Goal: Task Accomplishment & Management: Manage account settings

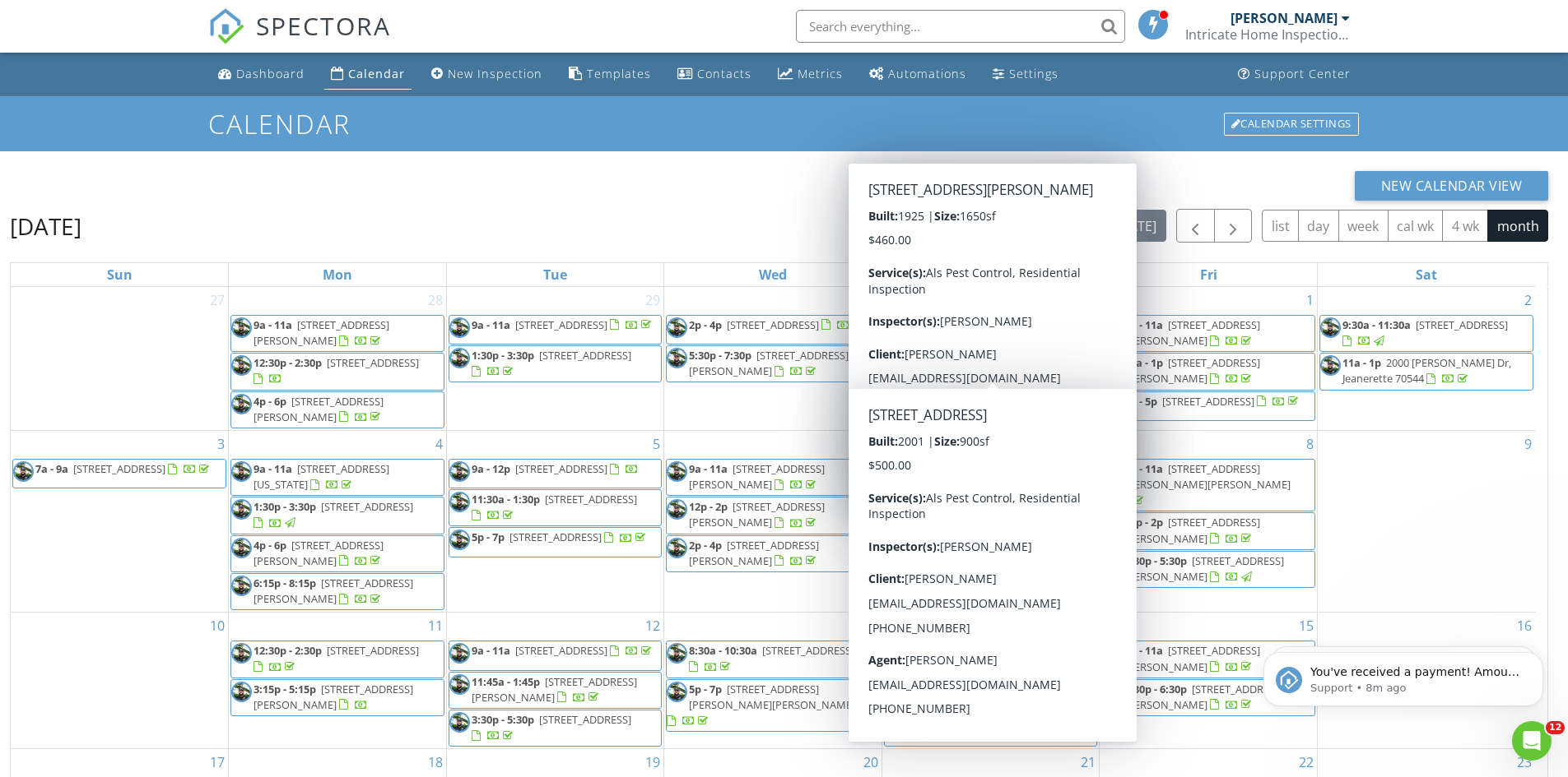
scroll to position [150, 0]
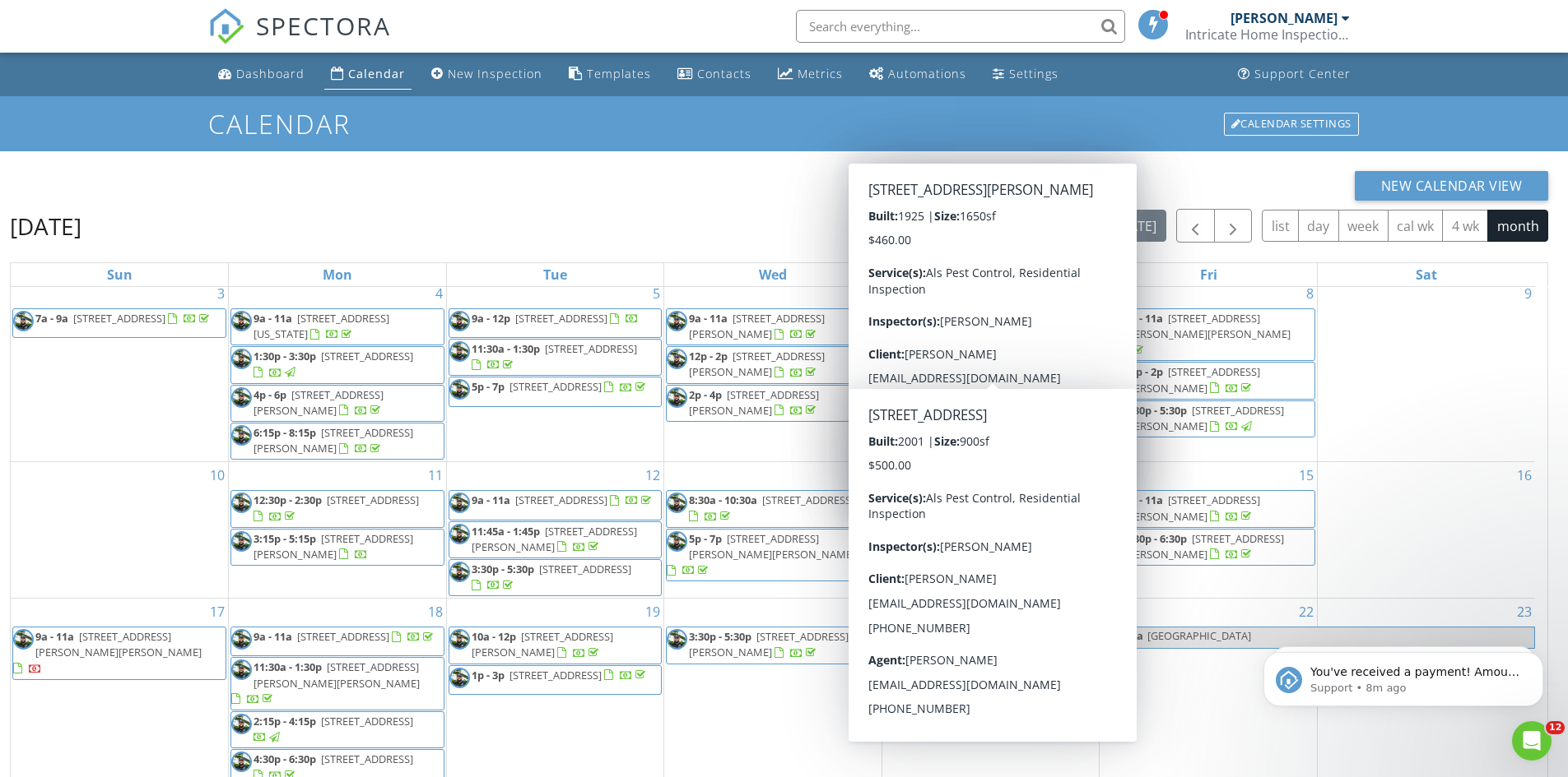
click at [348, 75] on div "Calendar" at bounding box center [377, 73] width 57 height 15
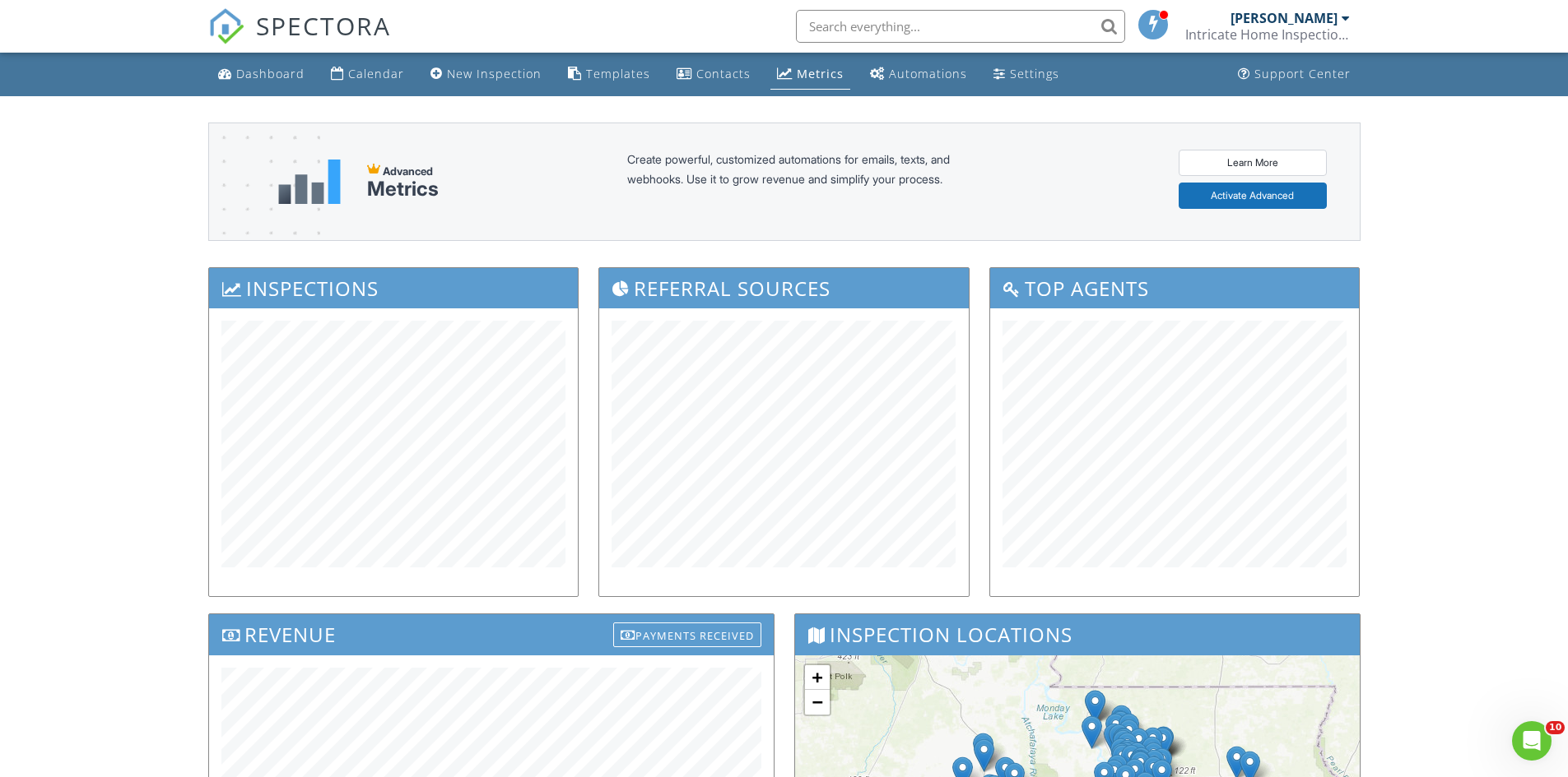
click at [344, 69] on link "Calendar" at bounding box center [367, 74] width 87 height 30
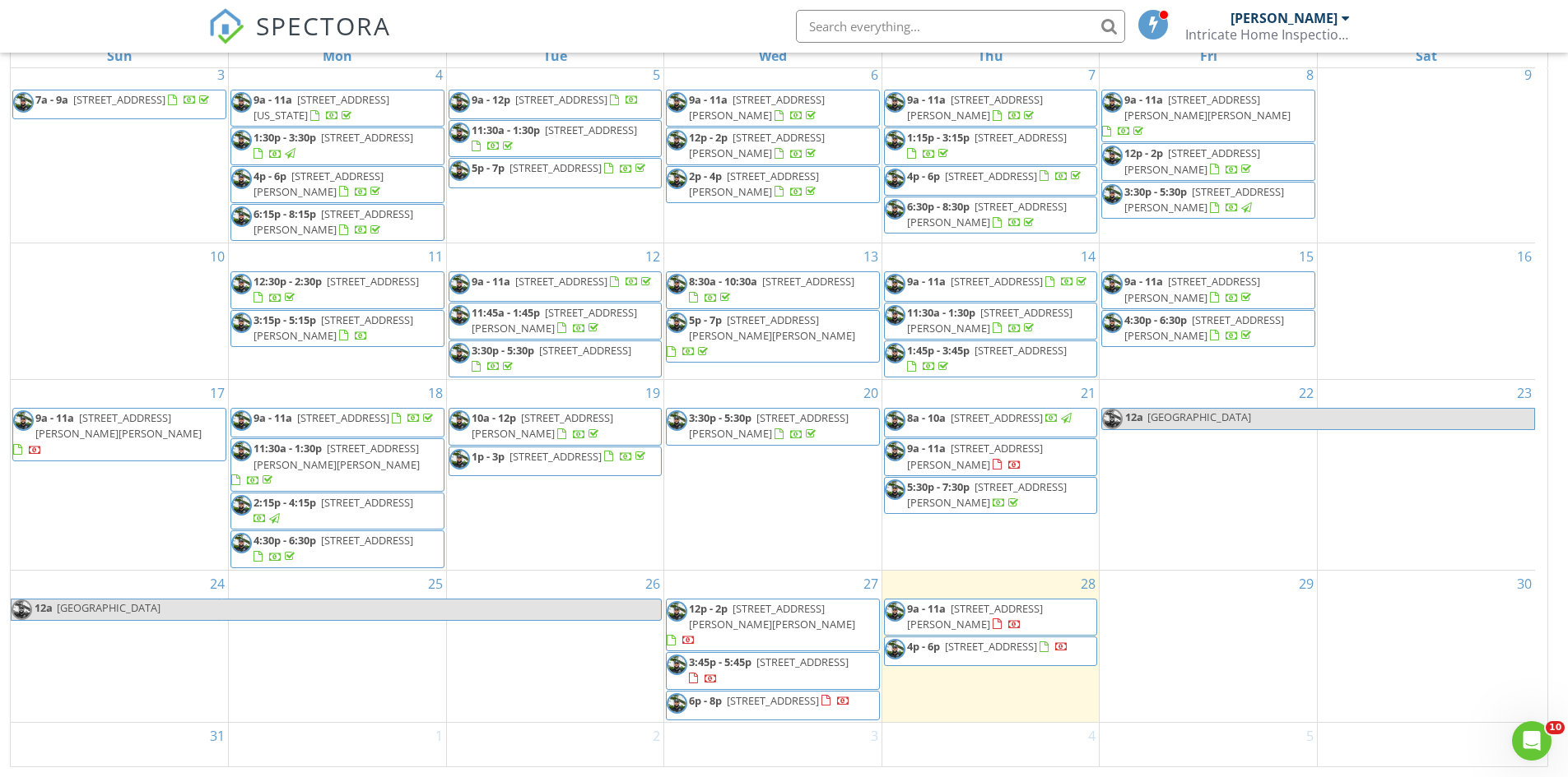
click at [936, 645] on span "4p - 6p" at bounding box center [923, 647] width 33 height 15
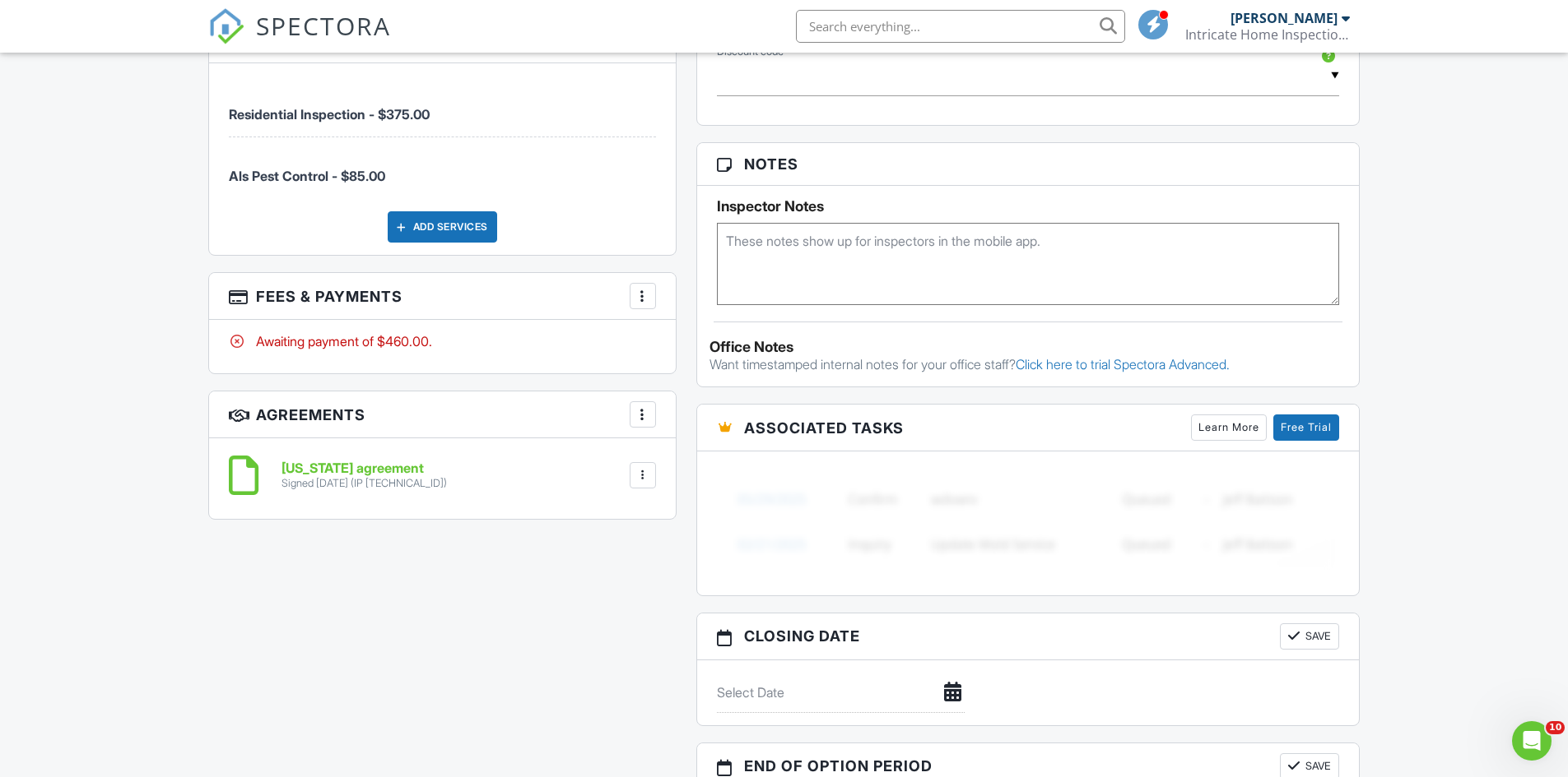
click at [643, 295] on div at bounding box center [642, 296] width 16 height 16
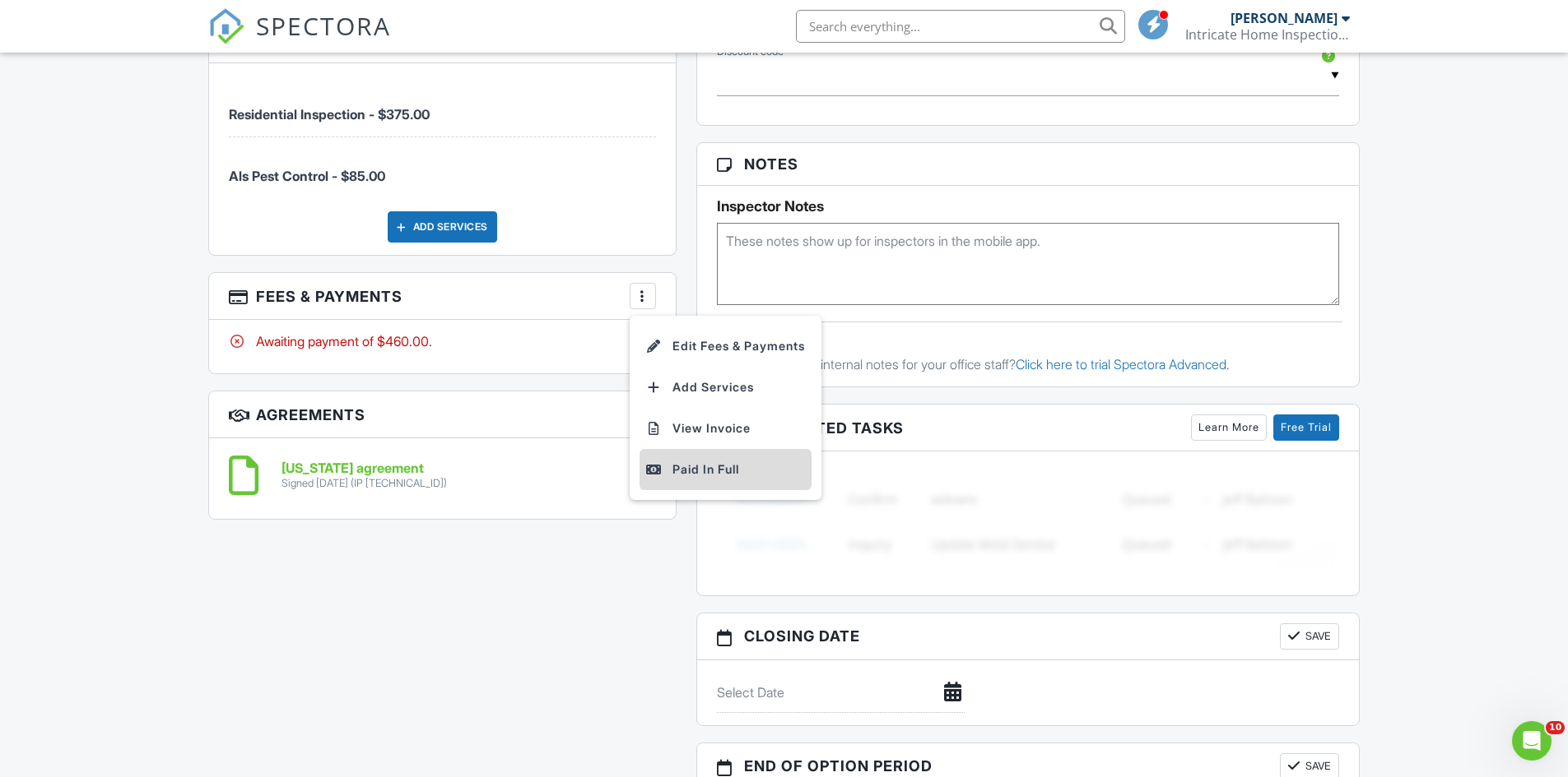
click at [729, 467] on div "Paid In Full" at bounding box center [725, 470] width 159 height 20
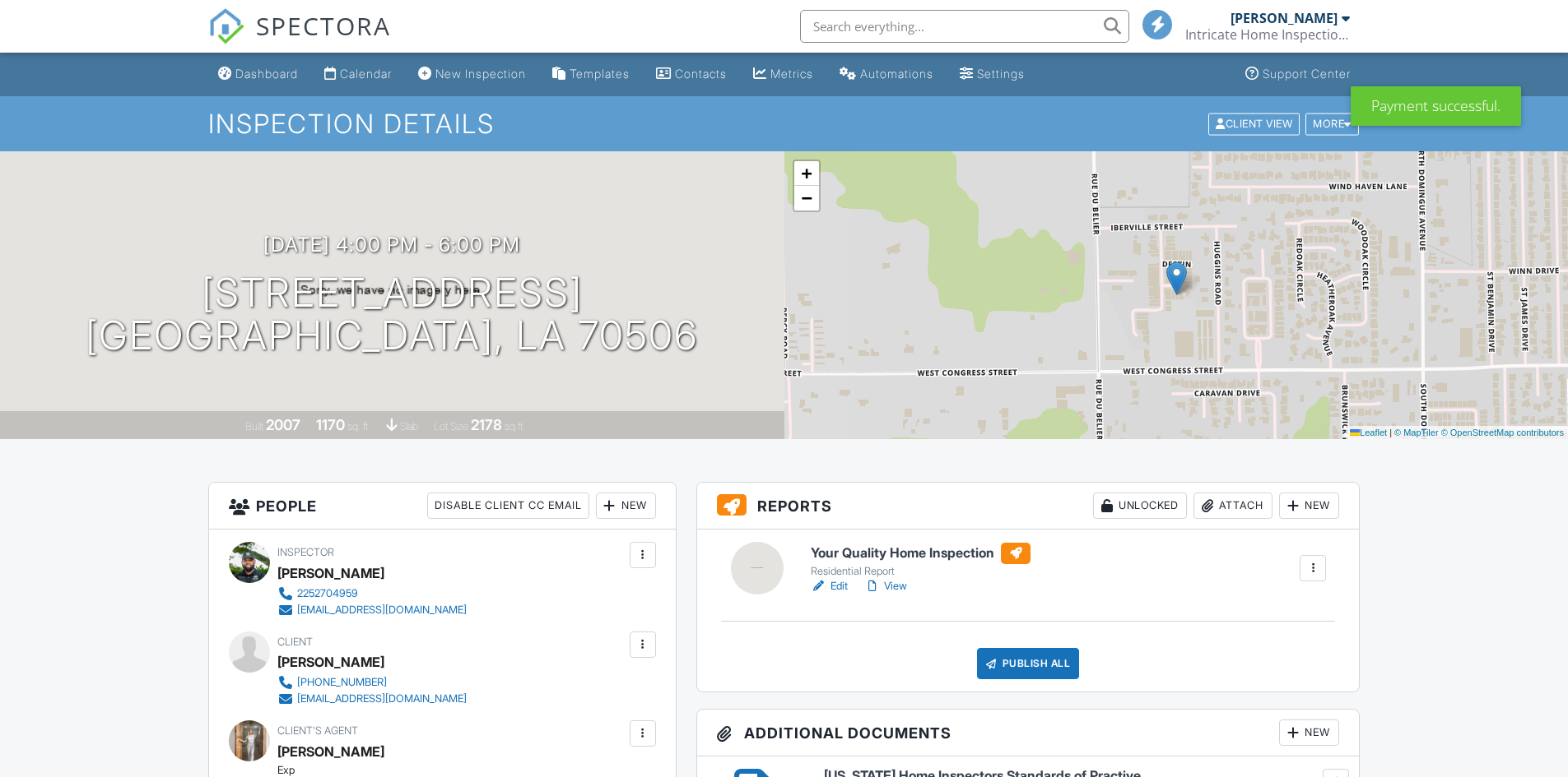
click at [387, 76] on div "Calendar" at bounding box center [365, 73] width 51 height 14
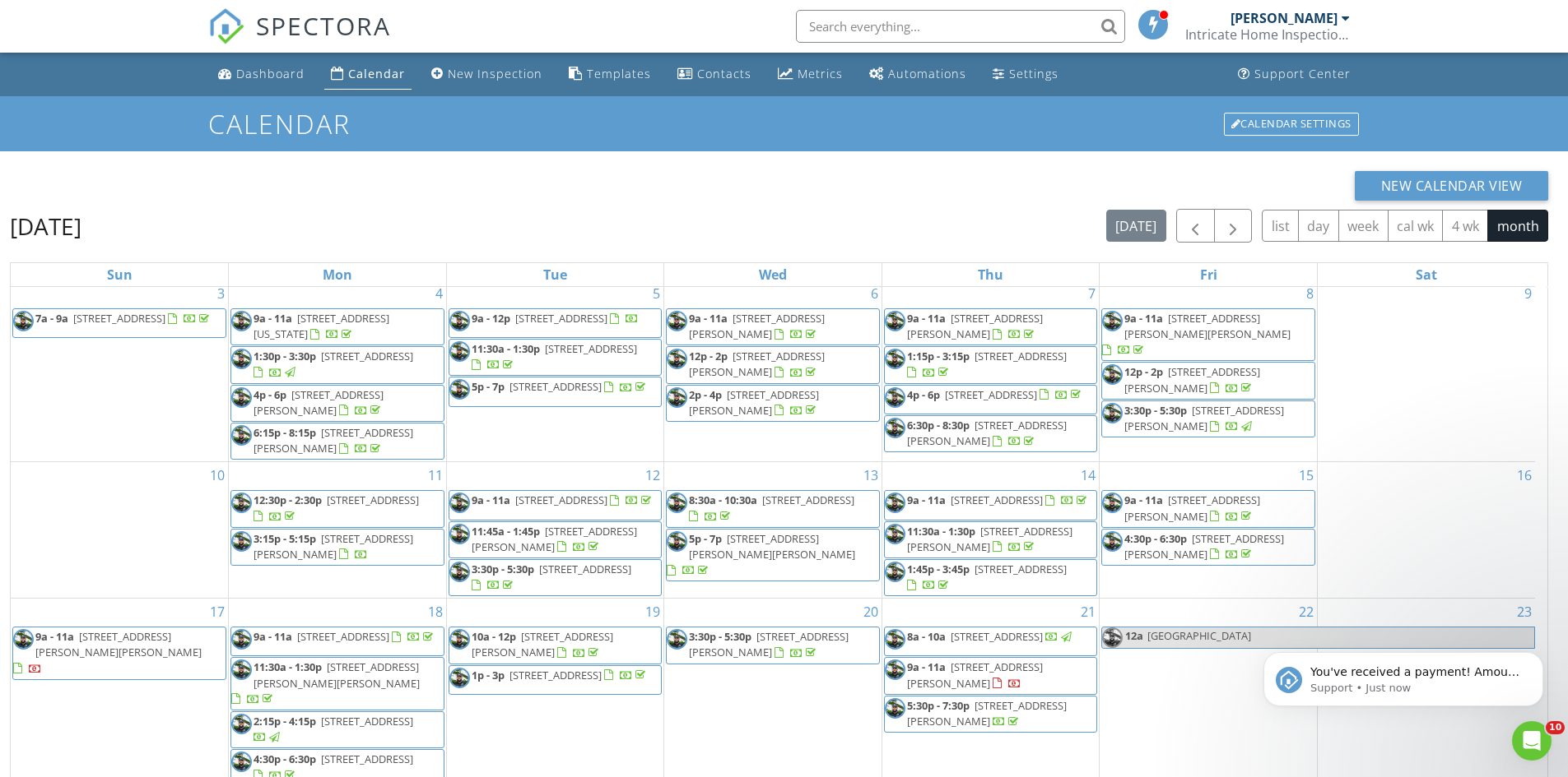
scroll to position [106, 0]
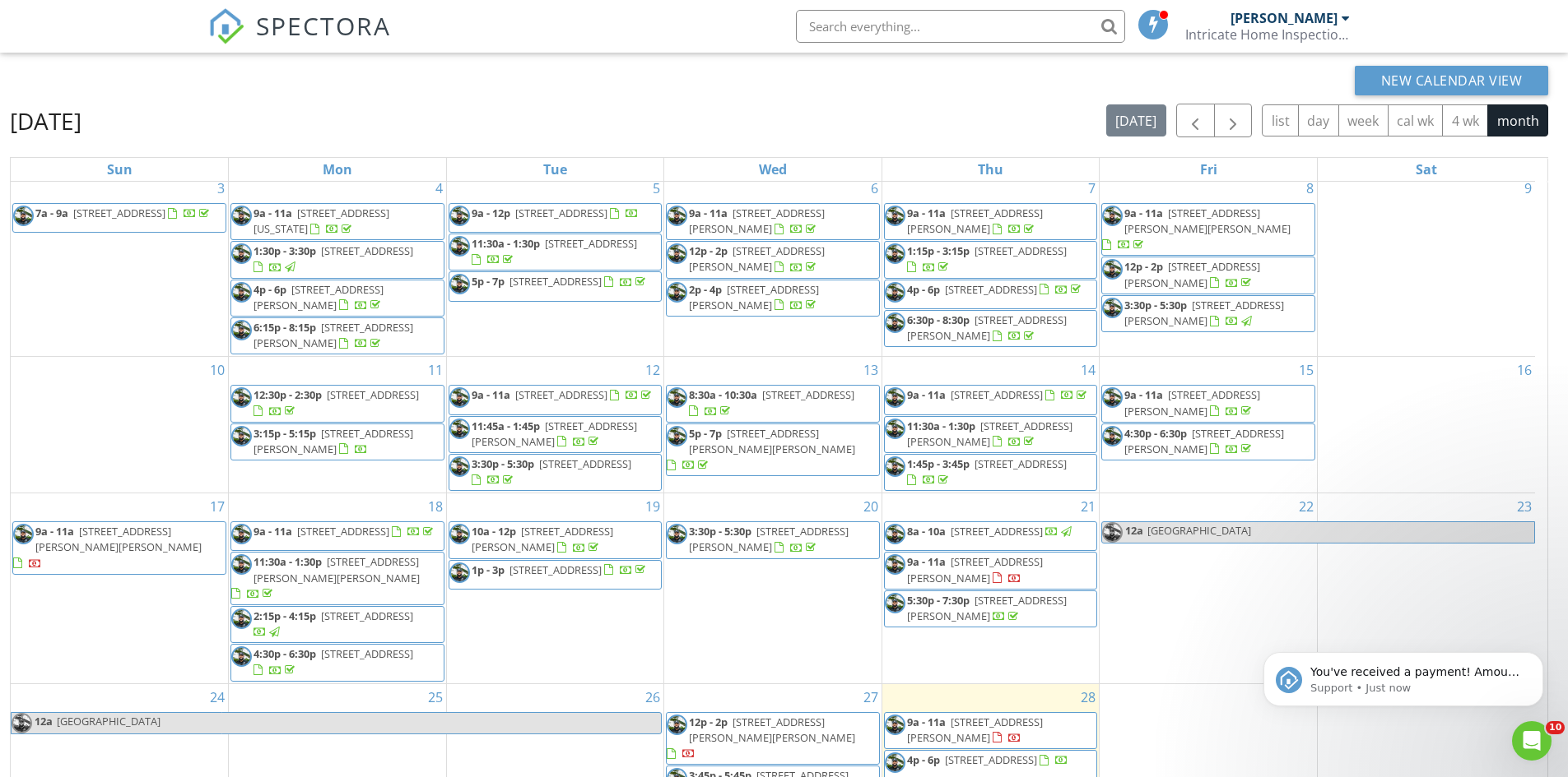
click at [809, 728] on span "12p - 2p 2704 Arceneaux Ave, Zachary 70791" at bounding box center [773, 739] width 212 height 49
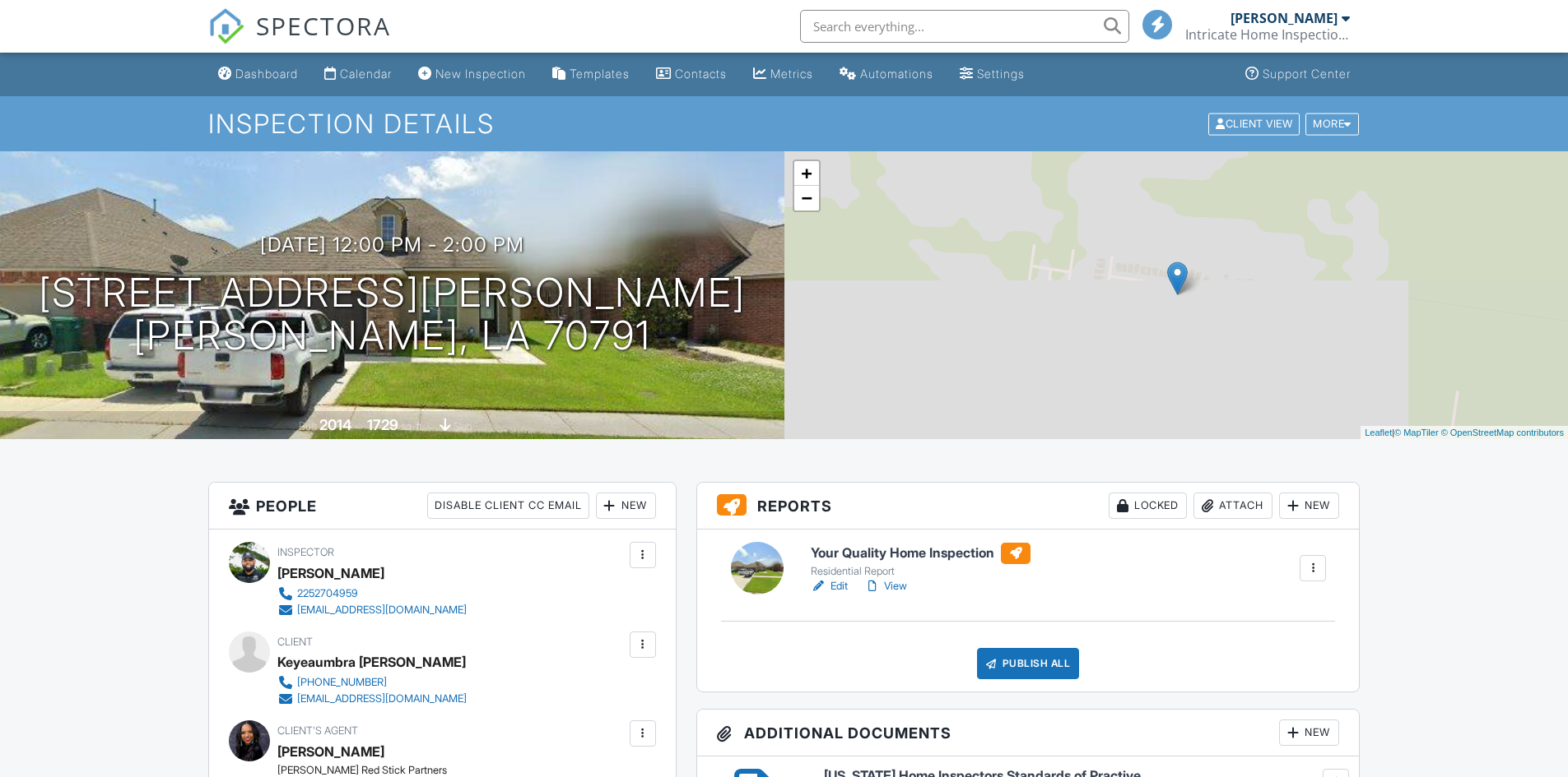
scroll to position [987, 0]
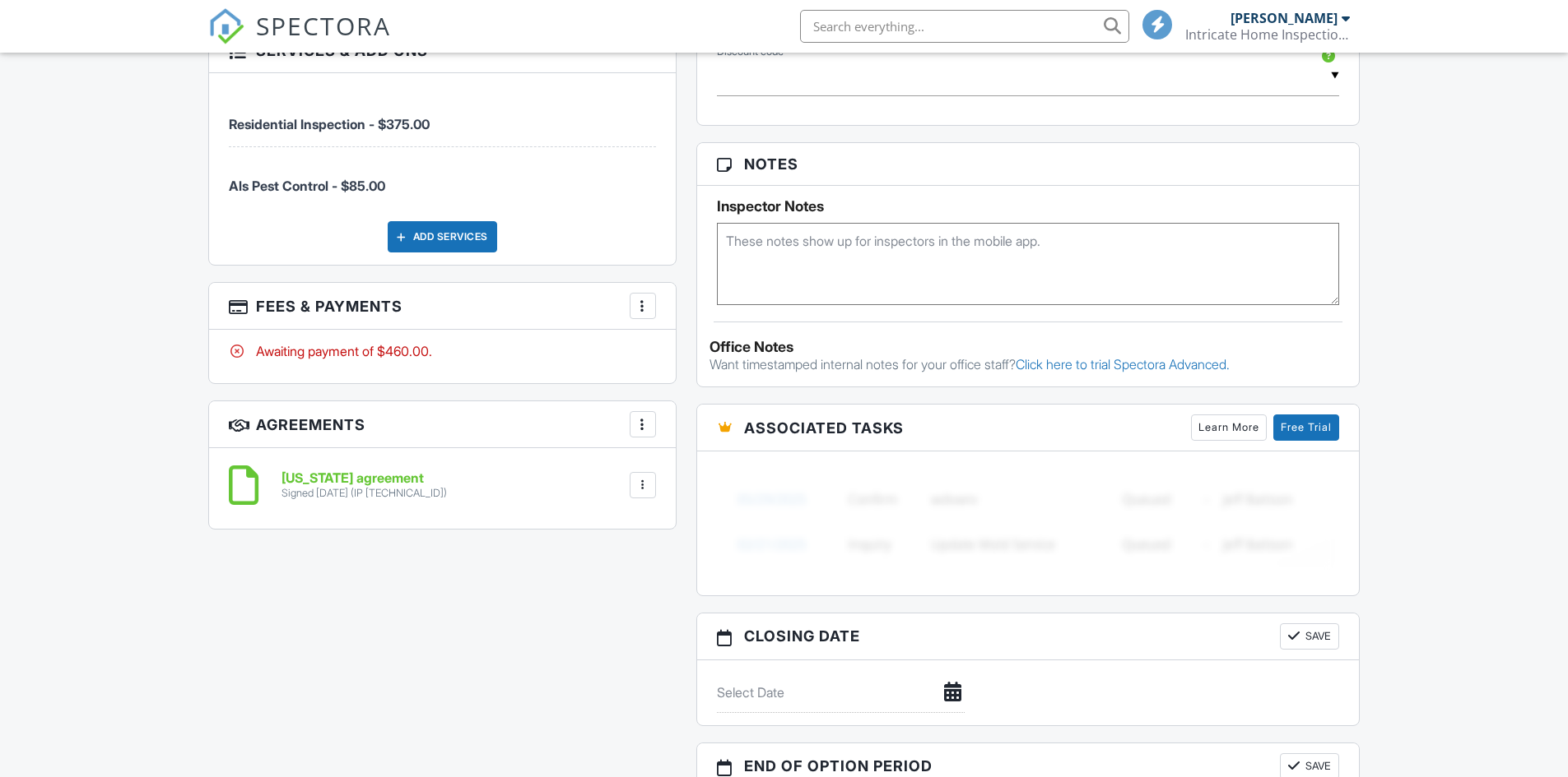
click at [653, 293] on div "More" at bounding box center [643, 306] width 27 height 27
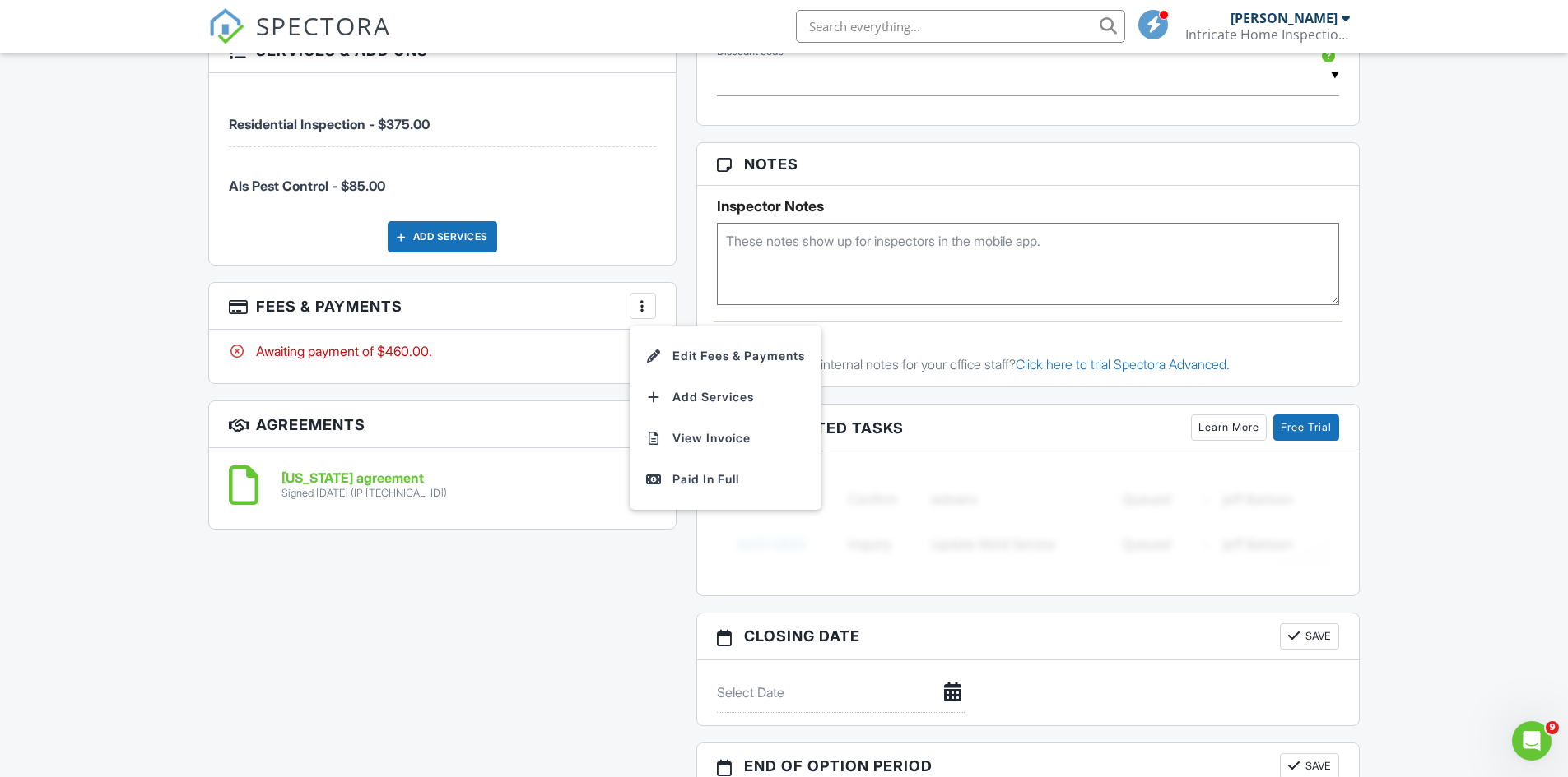
click at [733, 471] on div "Paid In Full" at bounding box center [725, 479] width 159 height 20
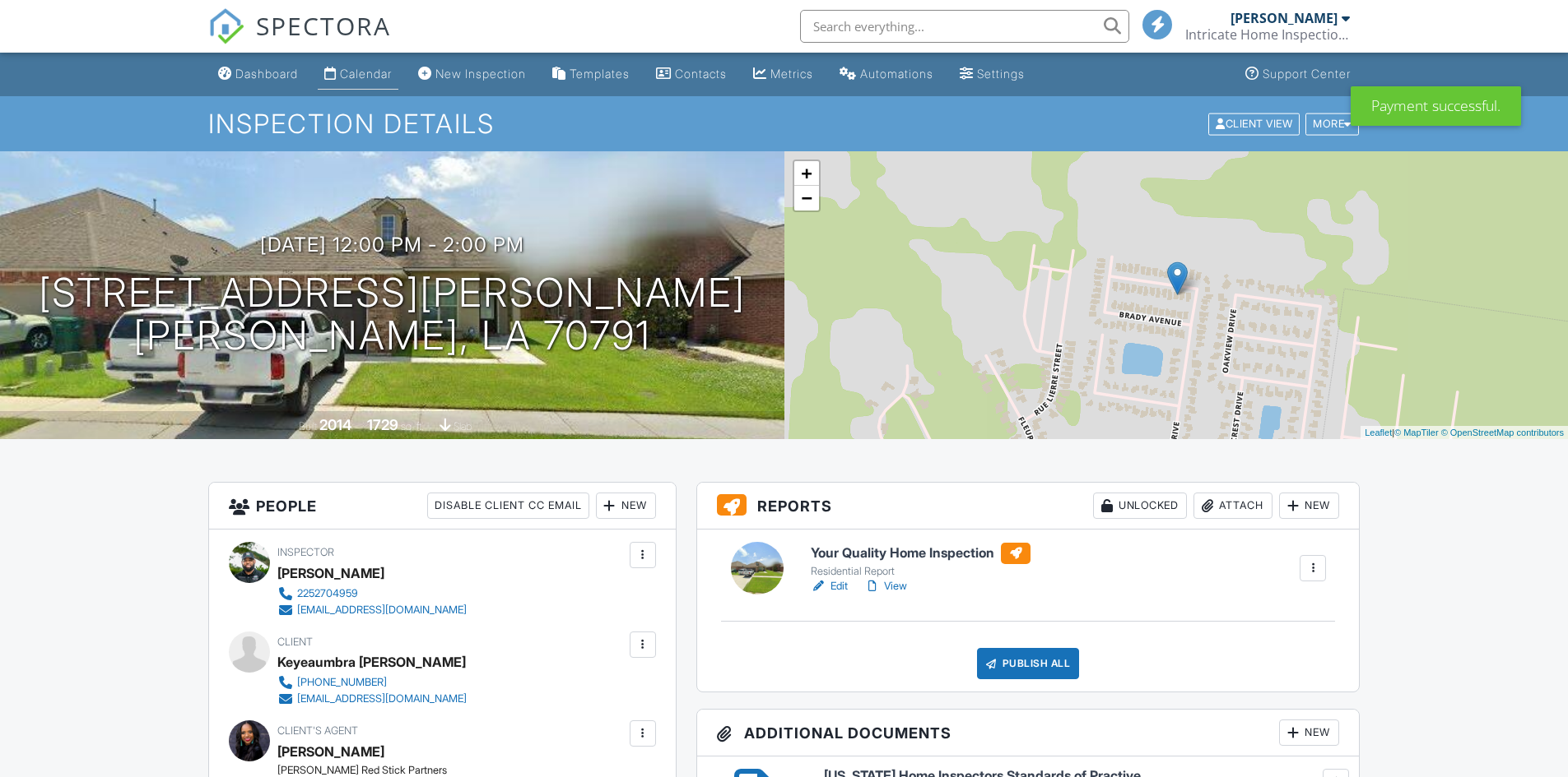
click at [386, 73] on div "Calendar" at bounding box center [365, 73] width 51 height 14
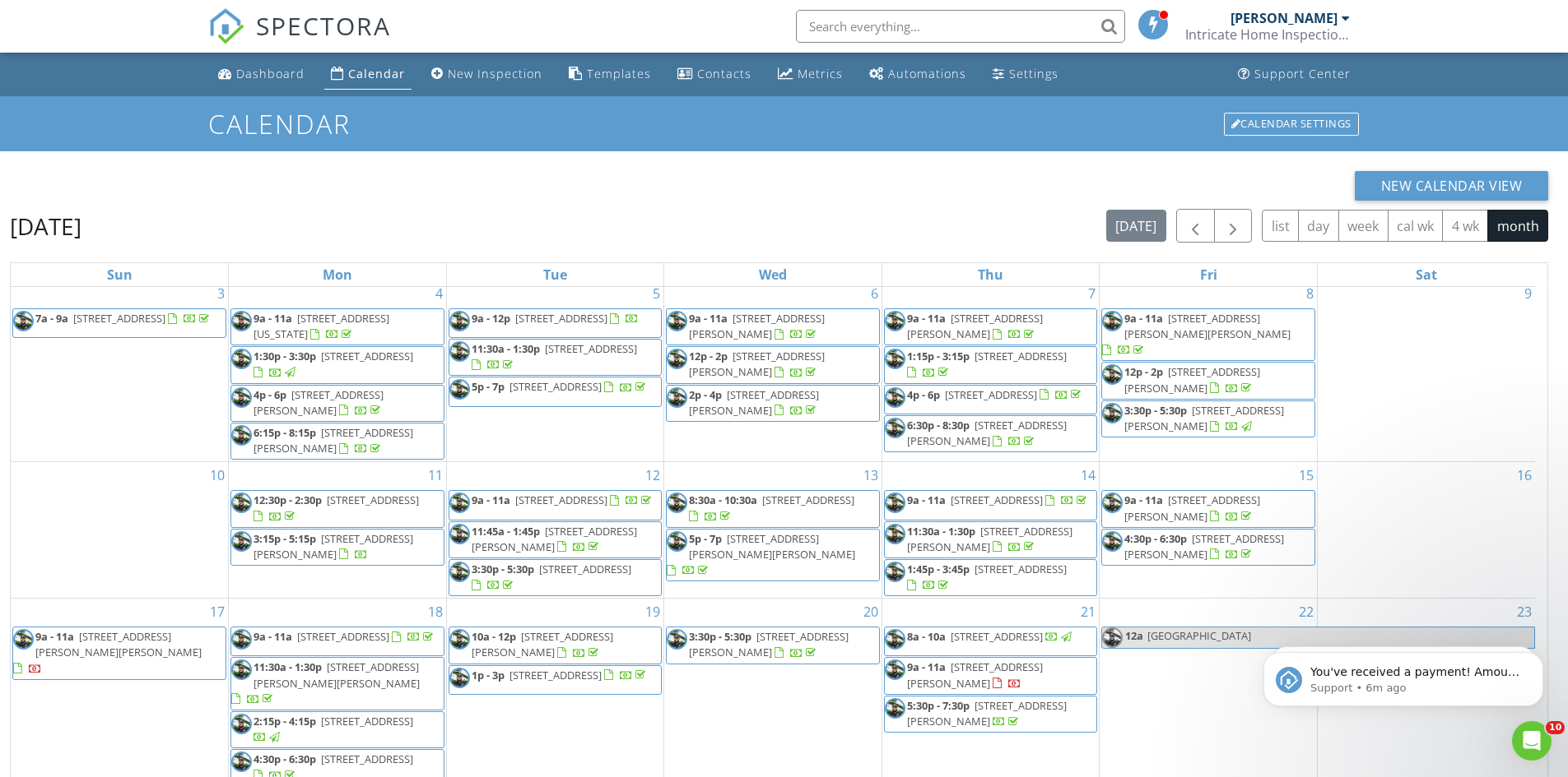
click at [920, 174] on div "New Calendar View" at bounding box center [778, 185] width 1539 height 29
click at [797, 76] on div "Metrics" at bounding box center [820, 73] width 46 height 15
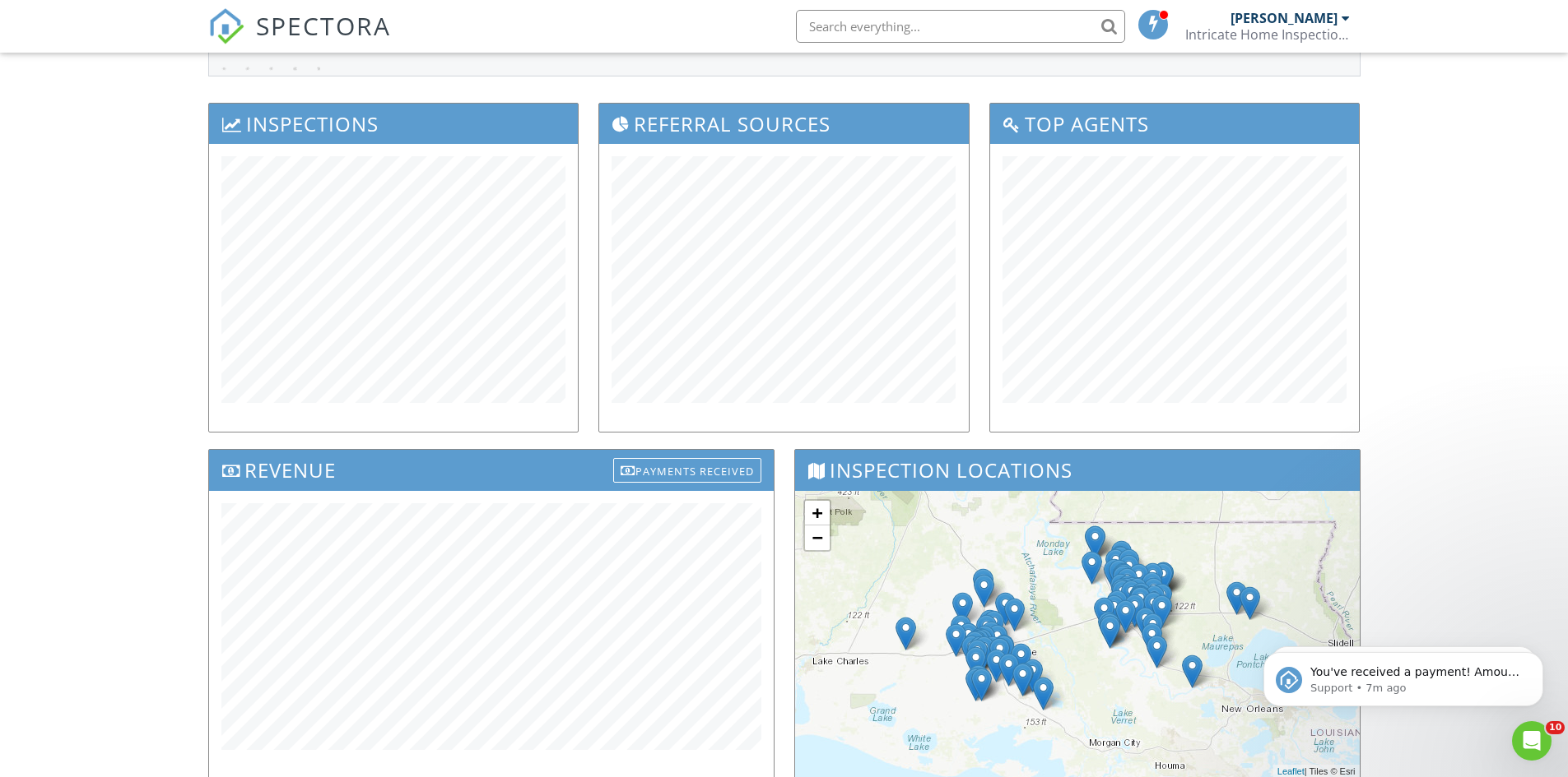
click at [586, 227] on div "Inspections" at bounding box center [393, 276] width 391 height 346
click at [1402, 235] on div "Dashboard Calendar New Inspection Templates Contacts Metrics Automations Settin…" at bounding box center [784, 494] width 1568 height 1212
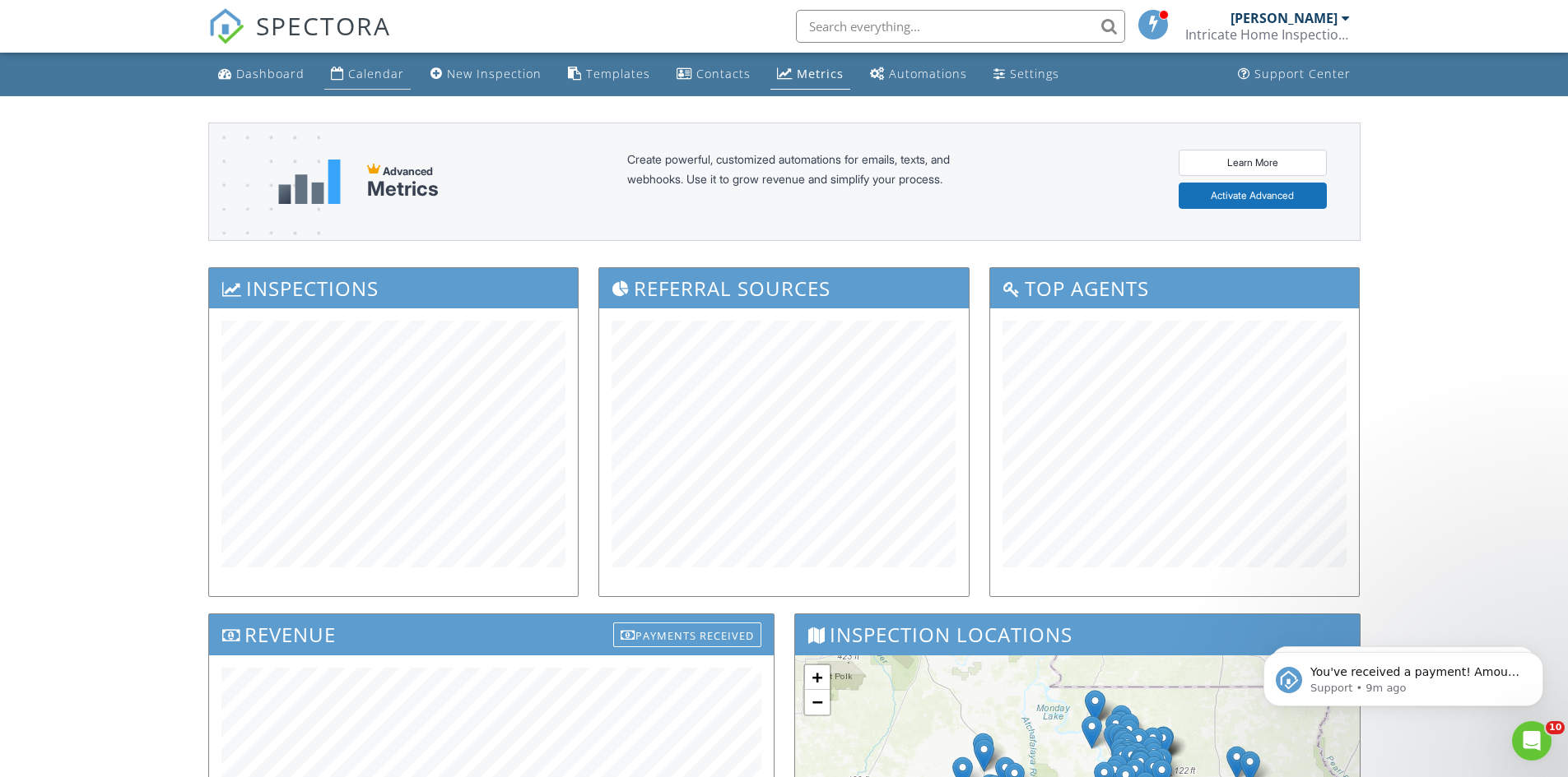
click at [375, 69] on div "Calendar" at bounding box center [376, 73] width 56 height 15
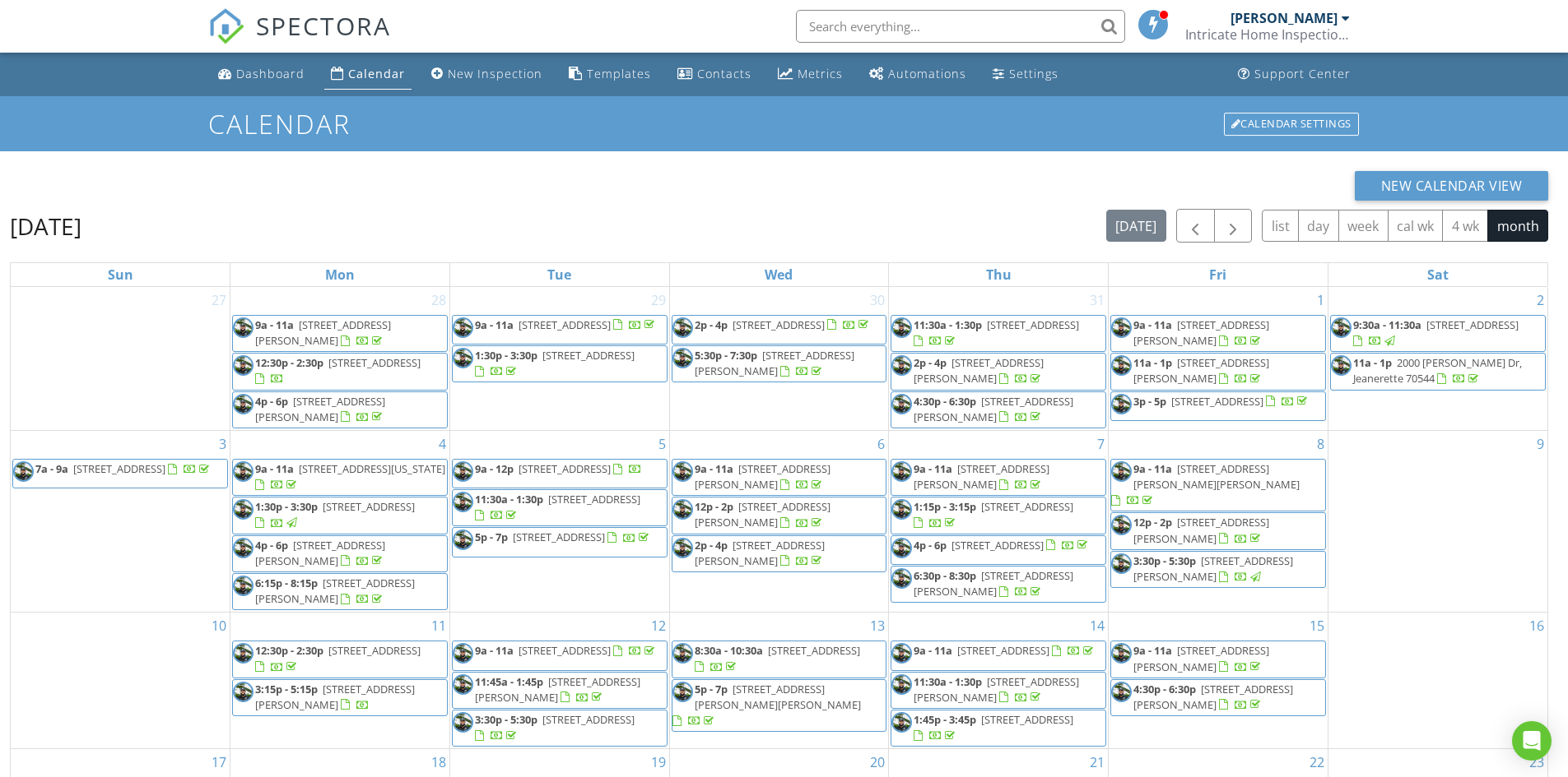
click at [488, 41] on div "SPECTORA [PERSON_NAME] Intricate Home Inspections LLC. Role: Inspector Dashboar…" at bounding box center [784, 26] width 1152 height 52
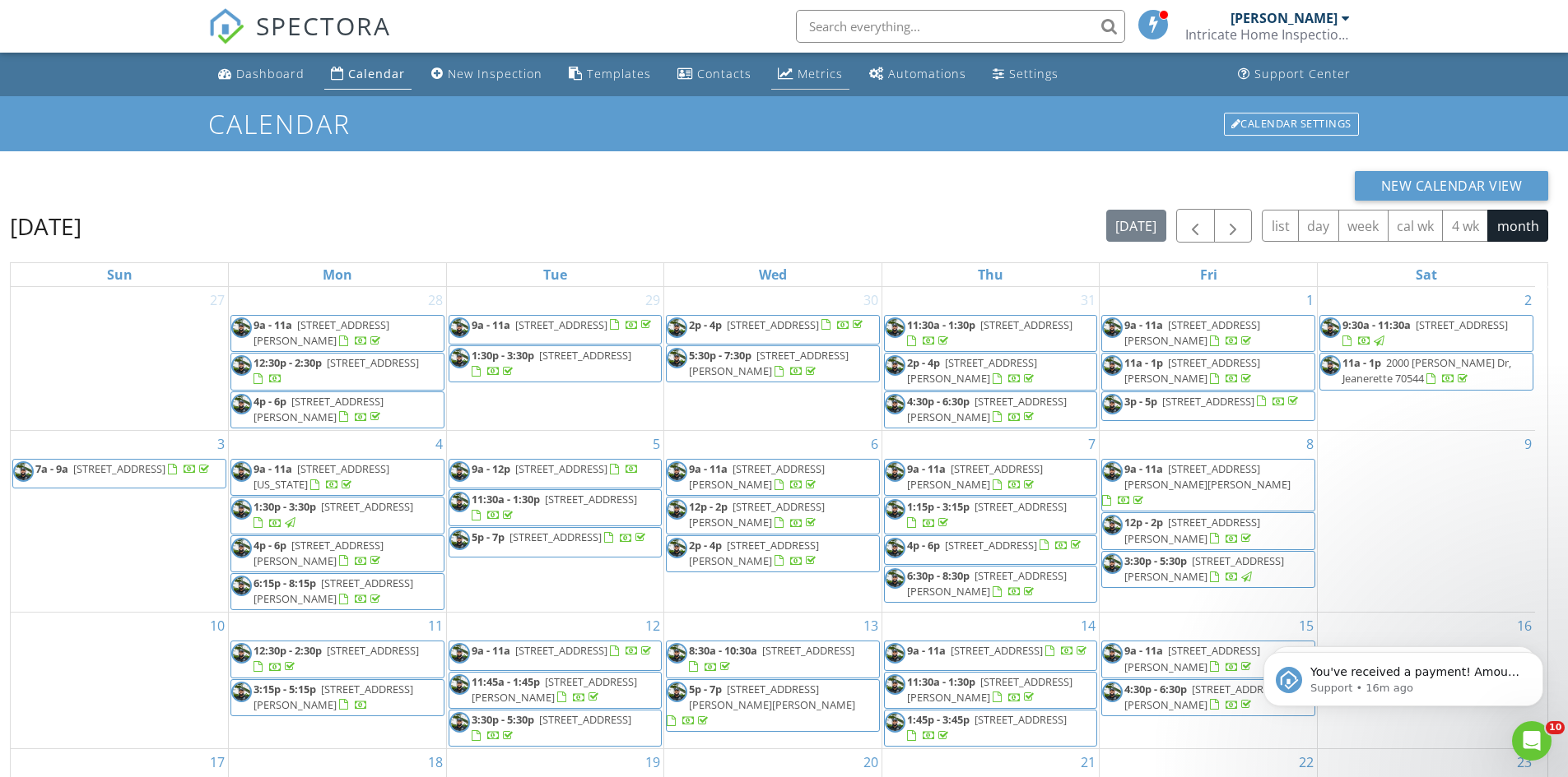
click at [803, 76] on div "Metrics" at bounding box center [820, 73] width 46 height 15
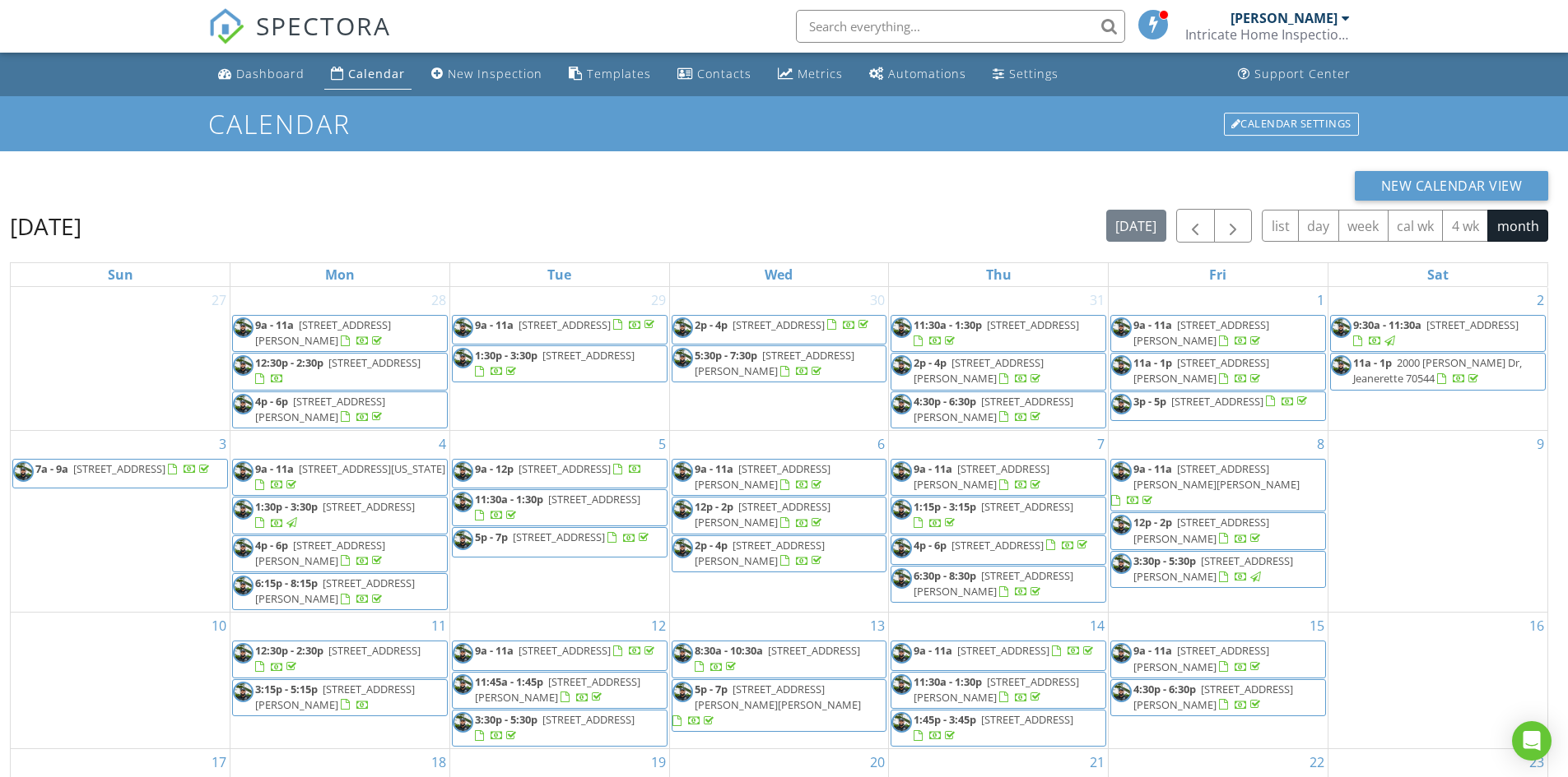
click at [675, 42] on div "SPECTORA Nicholas Pearson Intricate Home Inspections LLC. Role: Inspector Dashb…" at bounding box center [784, 26] width 1152 height 52
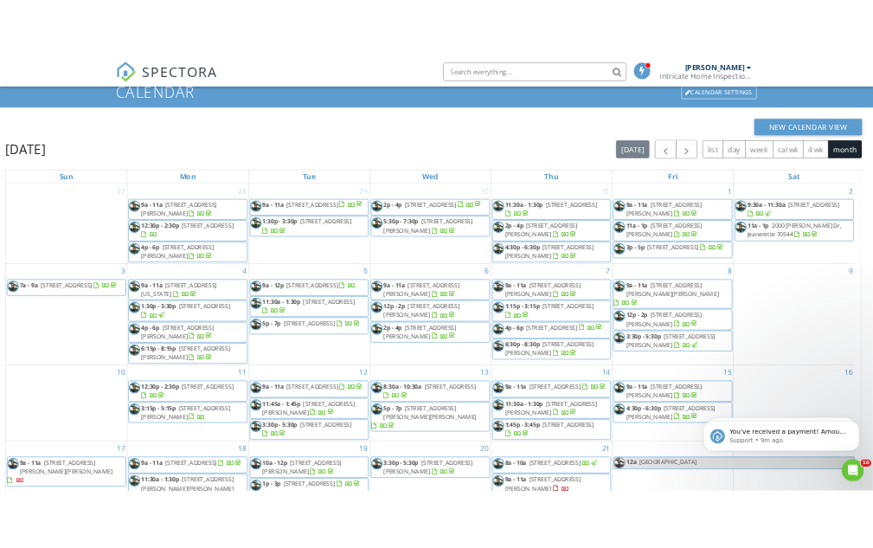
scroll to position [57, 0]
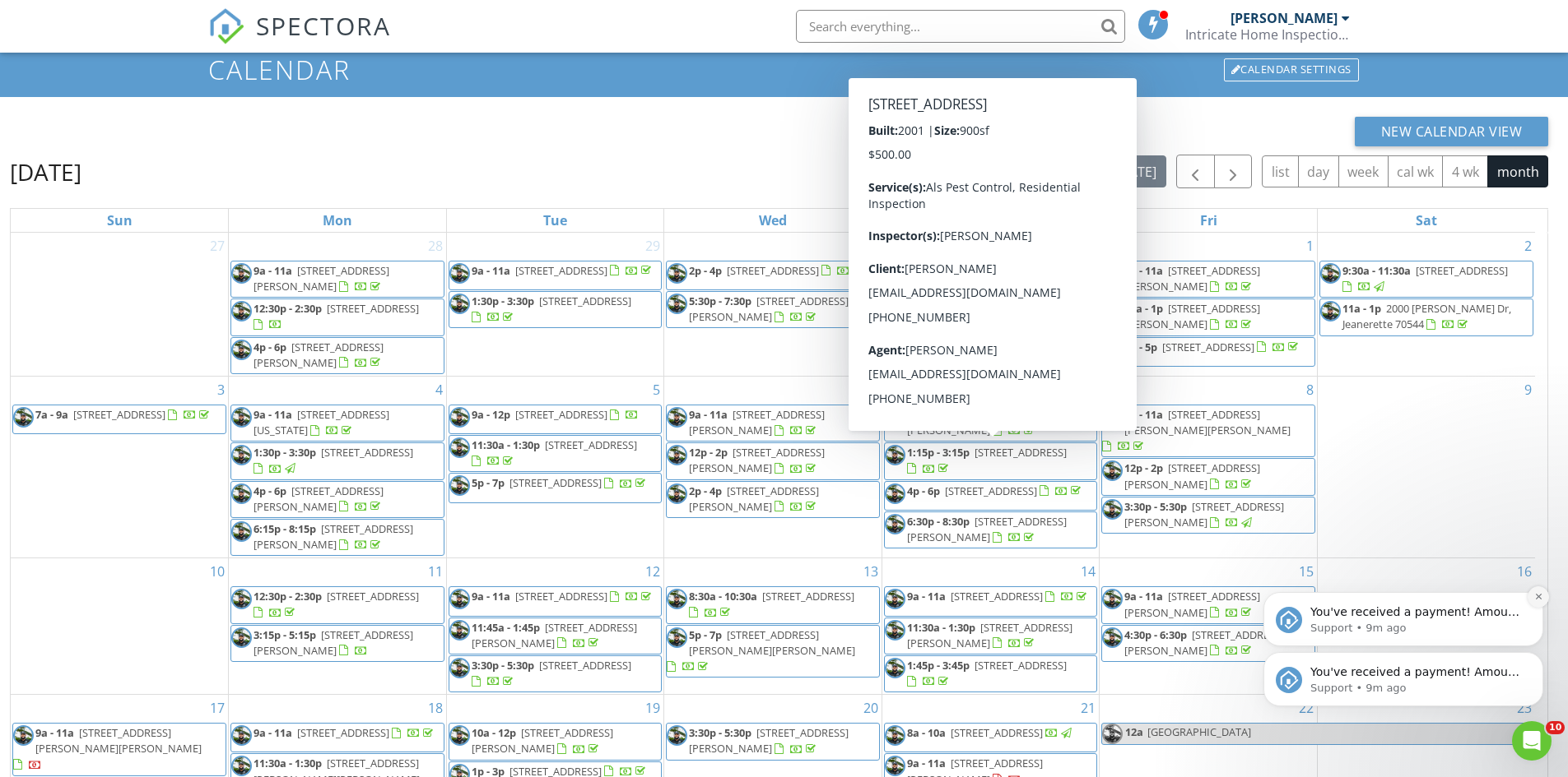
click at [1538, 596] on icon "Dismiss notification" at bounding box center [1538, 597] width 6 height 6
click at [1539, 654] on icon "Dismiss notification" at bounding box center [1539, 657] width 10 height 10
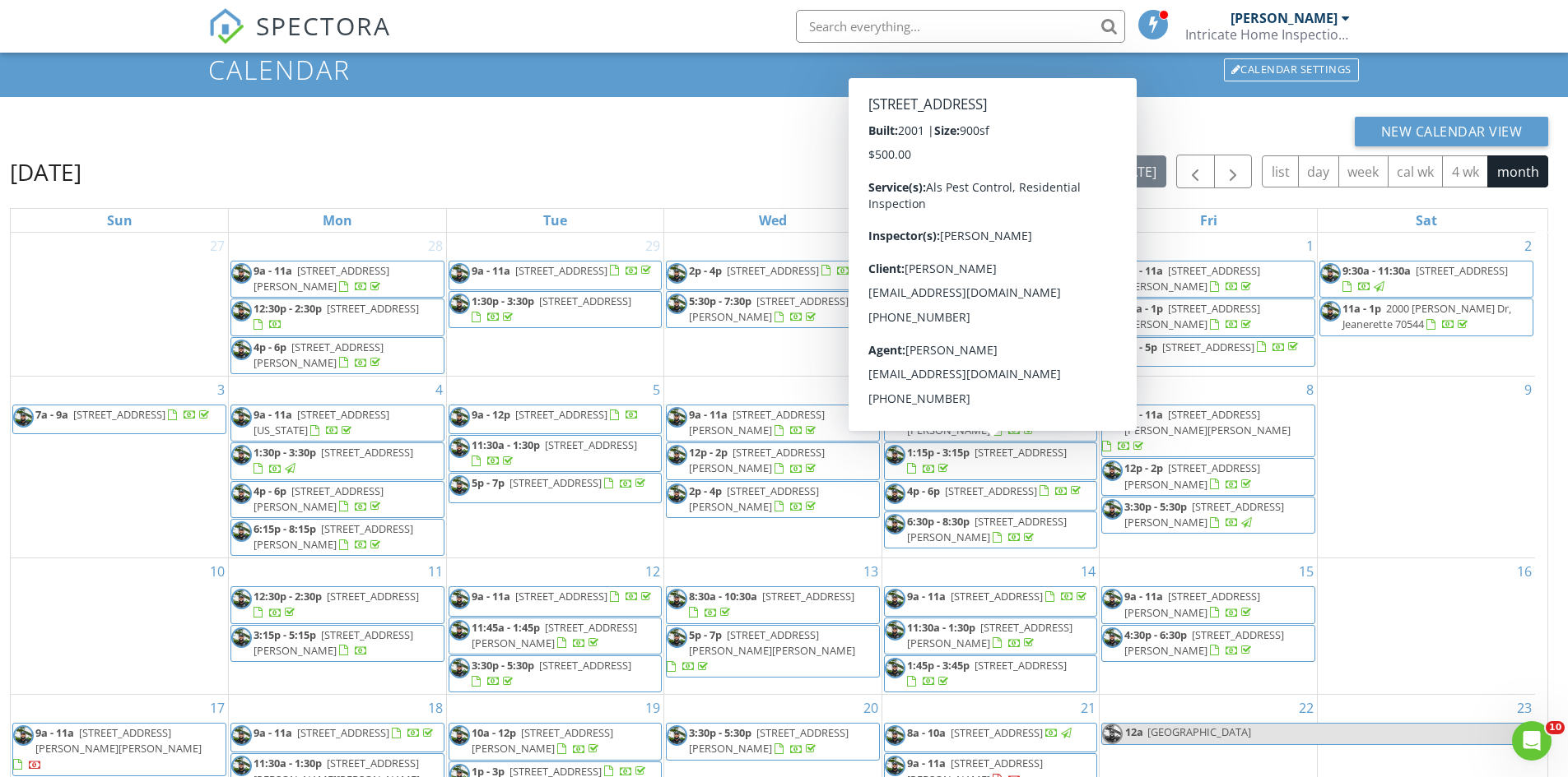
click at [775, 362] on body "SPECTORA Nicholas Pearson Intricate Home Inspections LLC. Role: Inspector Dashb…" at bounding box center [784, 444] width 1568 height 997
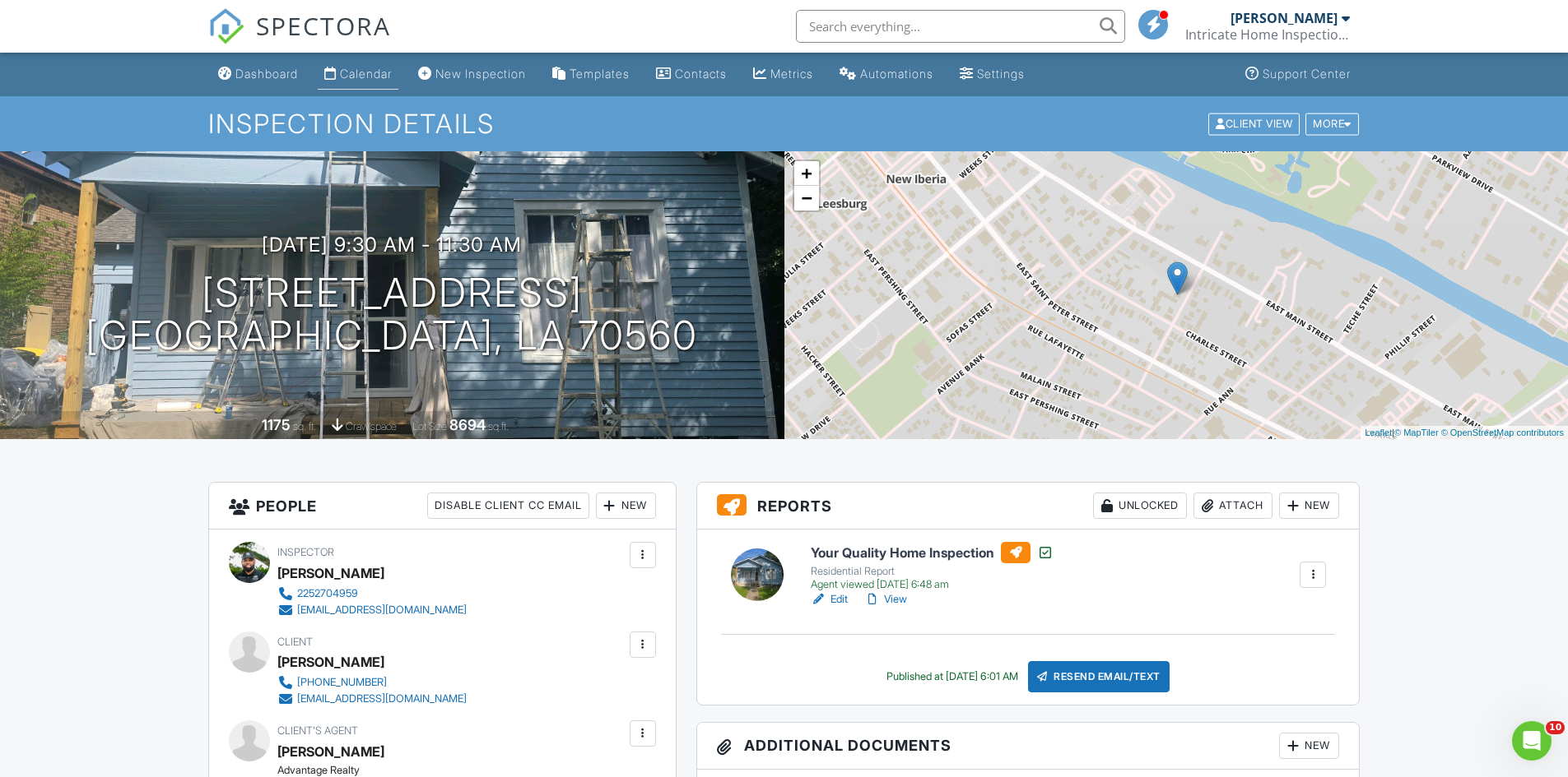
click at [369, 68] on div "Calendar" at bounding box center [365, 73] width 51 height 14
